Goal: Task Accomplishment & Management: Use online tool/utility

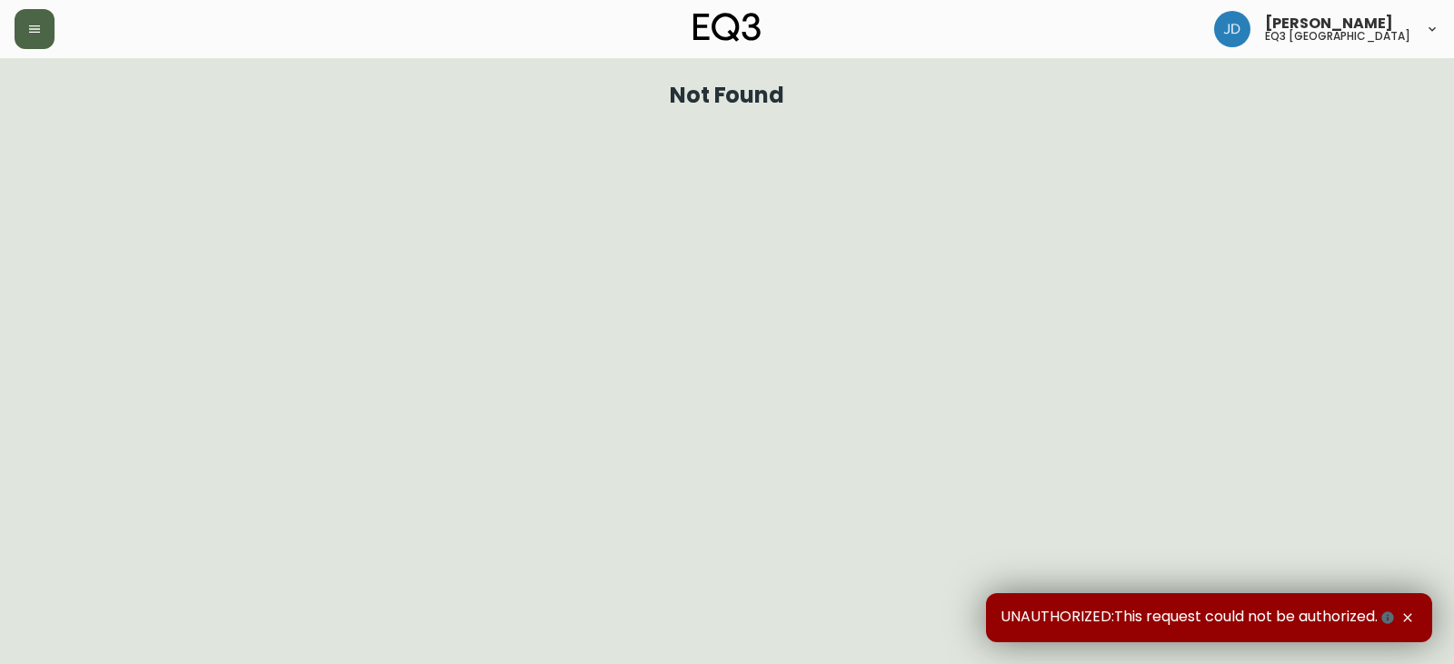
click at [45, 37] on button "button" at bounding box center [35, 29] width 40 height 40
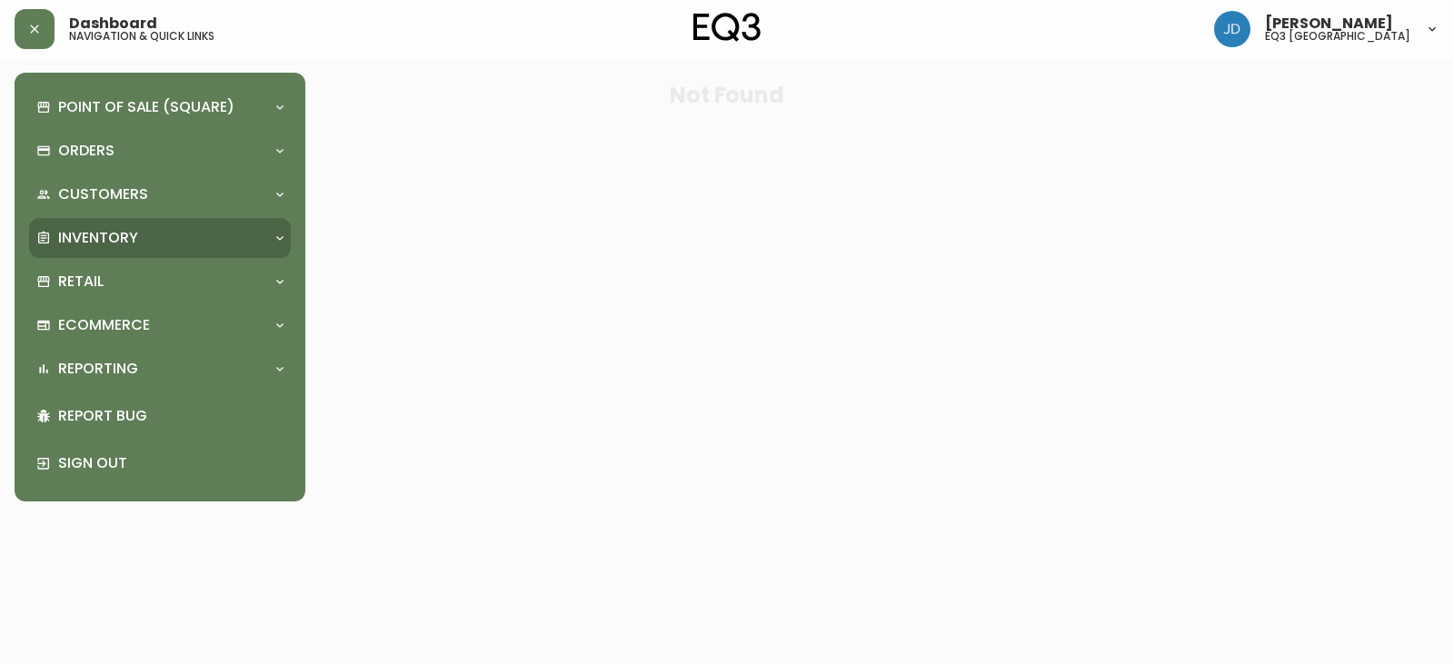
click at [97, 228] on p "Inventory" at bounding box center [98, 238] width 80 height 20
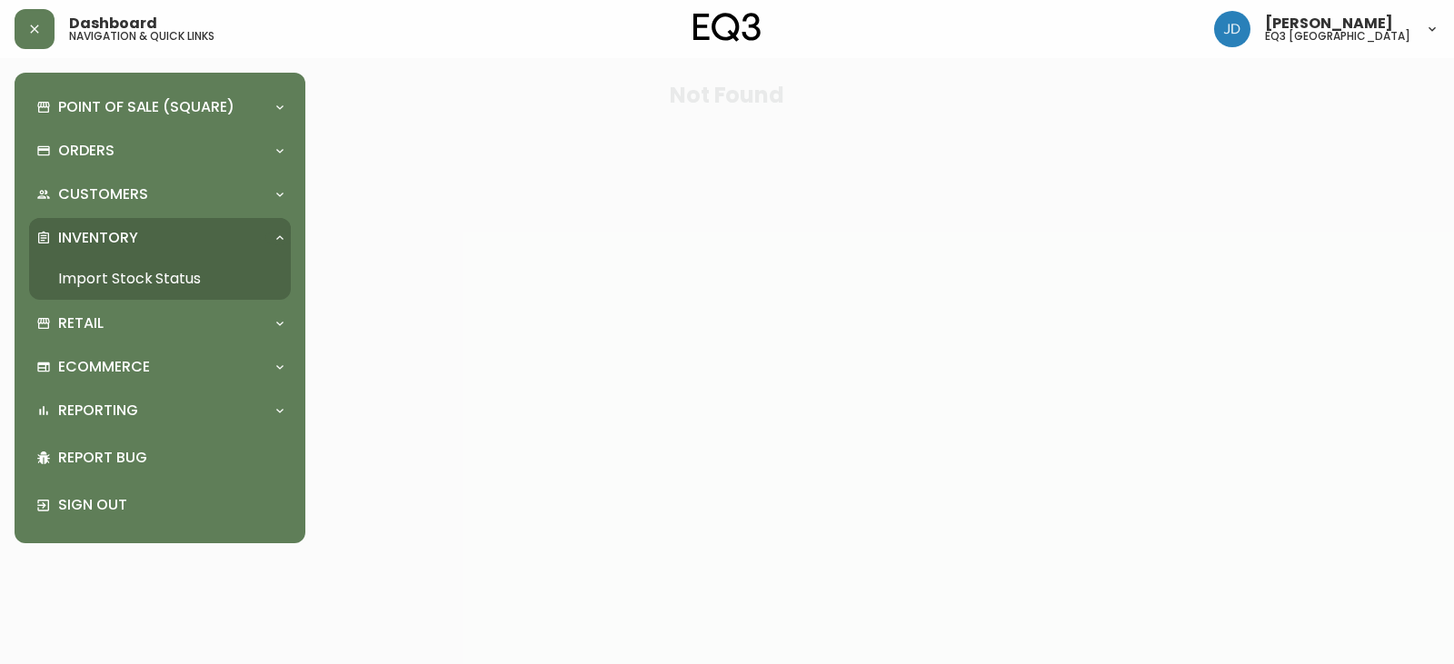
click at [113, 269] on link "Import Stock Status" at bounding box center [160, 279] width 262 height 42
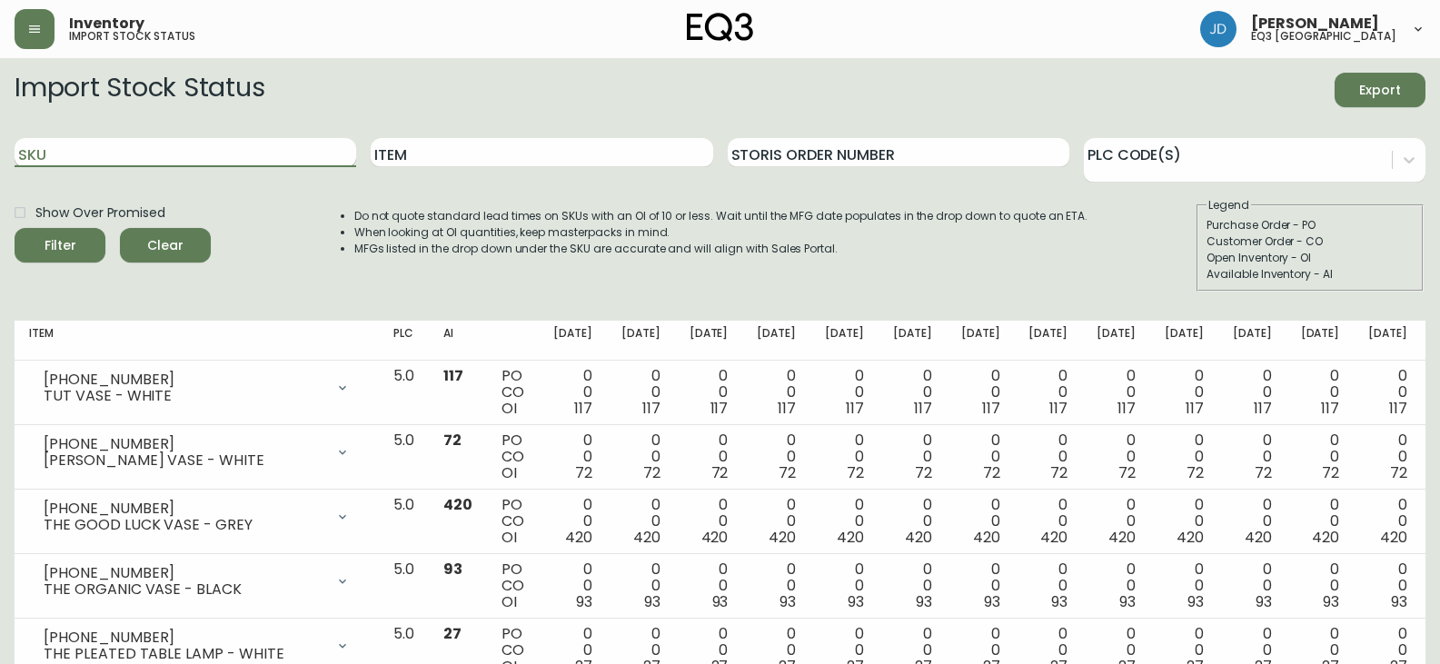
click at [221, 159] on input "SKU" at bounding box center [186, 152] width 342 height 29
paste input "7130-416-16"
click at [15, 228] on button "Filter" at bounding box center [60, 245] width 91 height 35
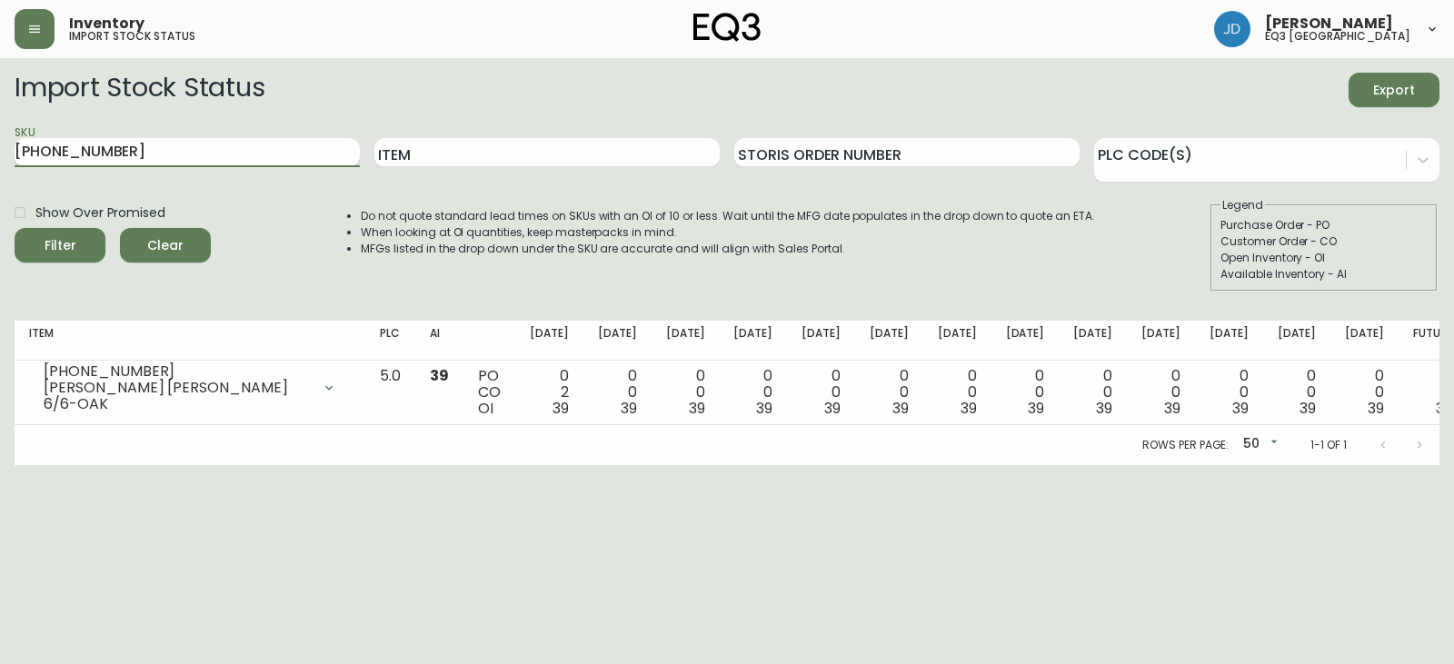
click at [244, 160] on input "7130-416-16" at bounding box center [187, 152] width 345 height 29
click at [244, 158] on input "7130-416-16" at bounding box center [187, 152] width 345 height 29
paste input "2"
click at [15, 228] on button "Filter" at bounding box center [60, 245] width 91 height 35
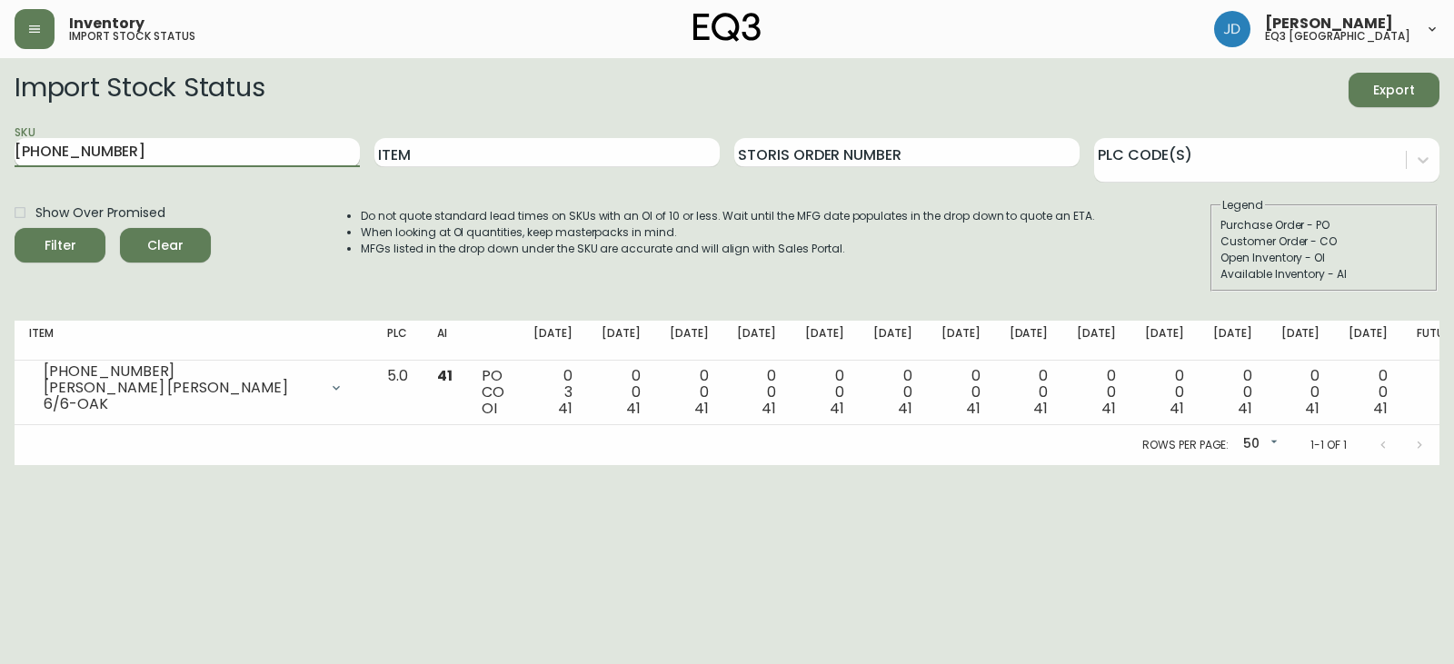
click at [191, 164] on input "7130-426-16" at bounding box center [187, 152] width 345 height 29
click at [191, 163] on input "7130-426-16" at bounding box center [187, 152] width 345 height 29
paste input "05"
click at [15, 228] on button "Filter" at bounding box center [60, 245] width 91 height 35
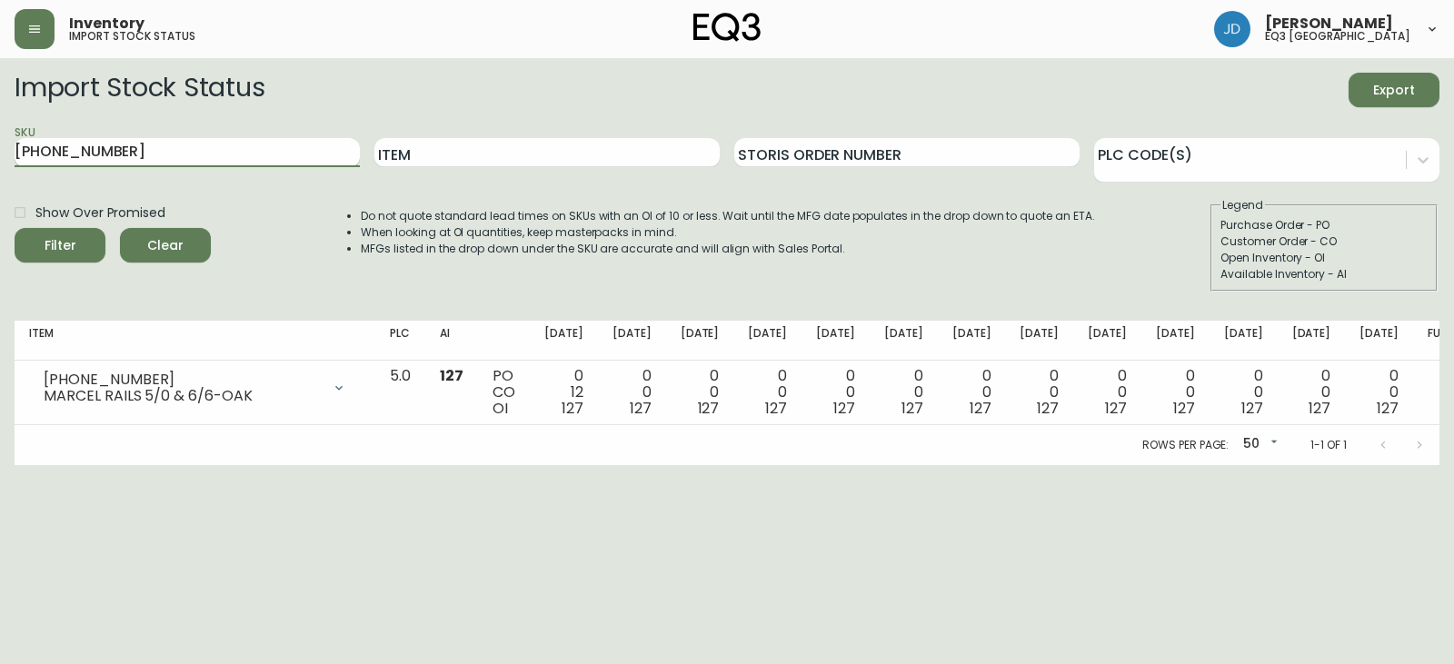
click at [211, 148] on input "7130-405-16" at bounding box center [187, 152] width 345 height 29
click at [211, 147] on input "7130-405-16" at bounding box center [187, 152] width 345 height 29
click at [211, 145] on input "7130-405-16" at bounding box center [187, 152] width 345 height 29
paste input "3050-434-0"
type input "3050-434-0"
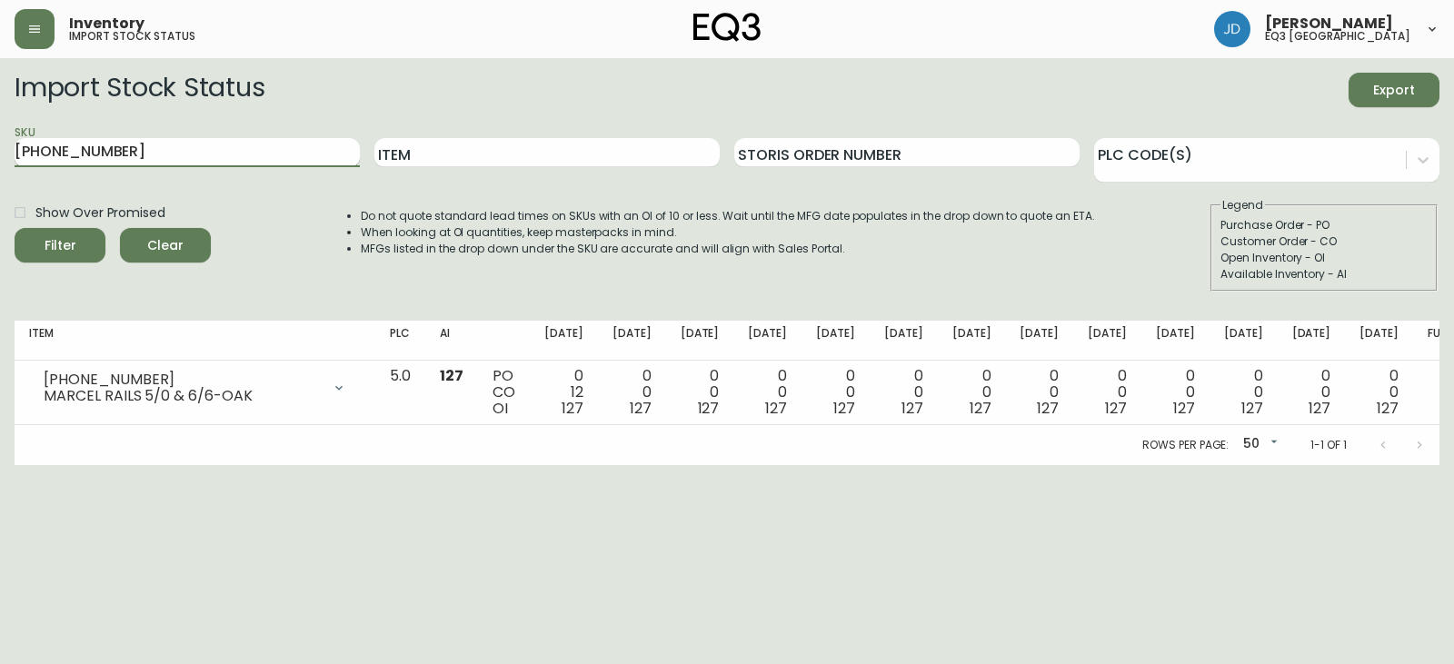
click at [15, 228] on button "Filter" at bounding box center [60, 245] width 91 height 35
